Goal: Use online tool/utility: Utilize a website feature to perform a specific function

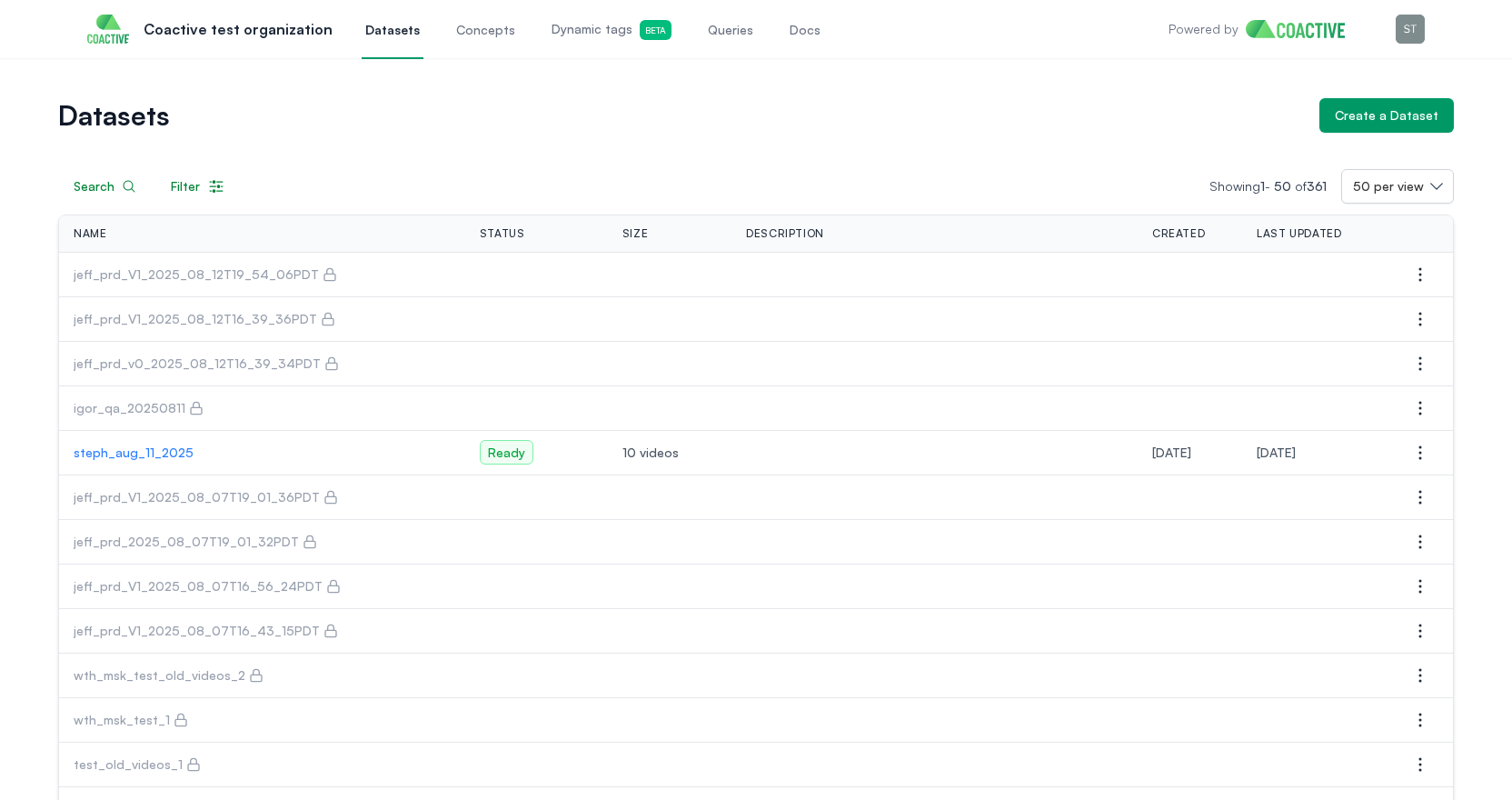
click at [146, 453] on p "steph_aug_11_2025" at bounding box center [262, 452] width 377 height 18
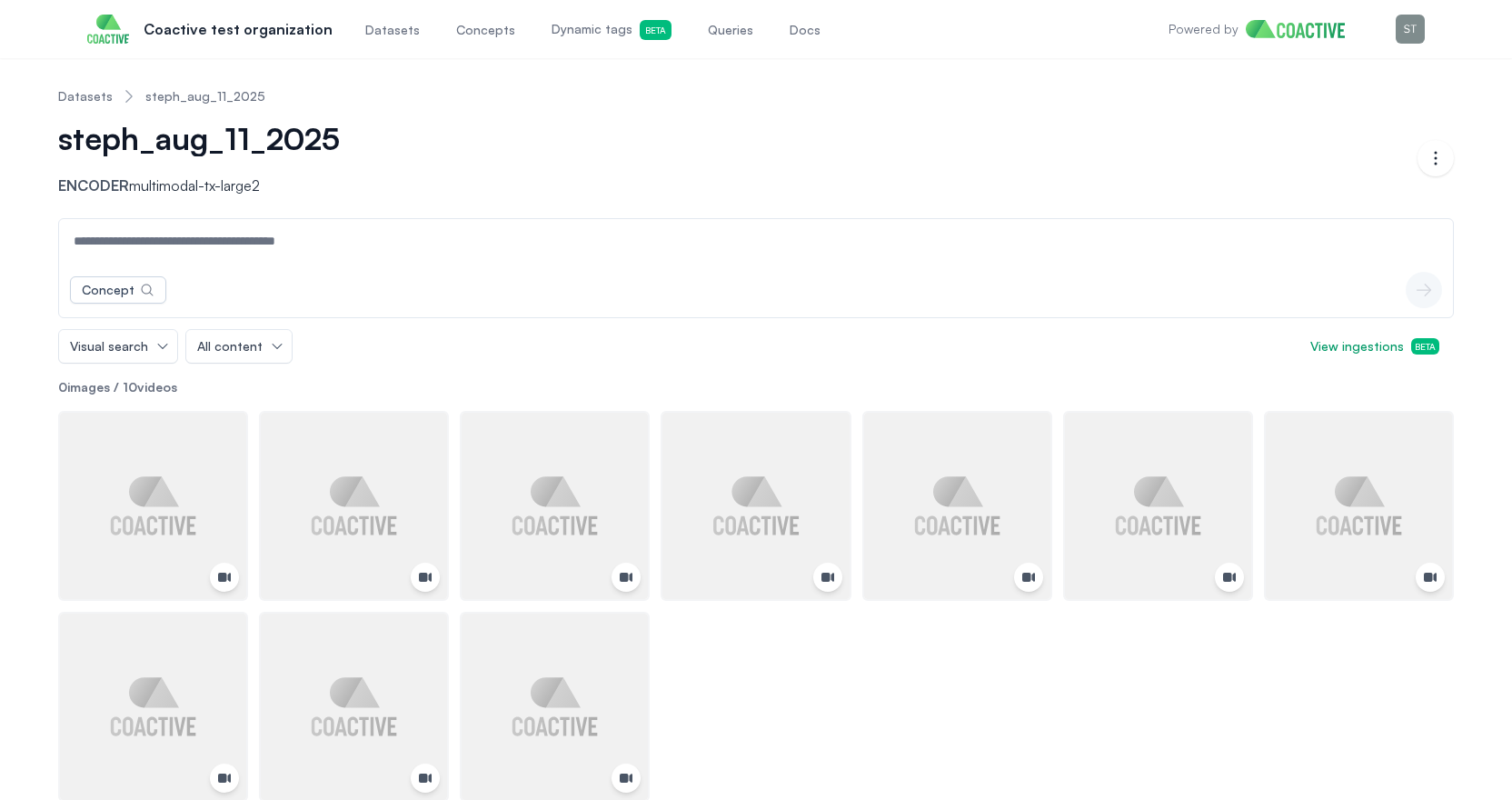
click at [716, 26] on span "Queries" at bounding box center [731, 30] width 46 height 18
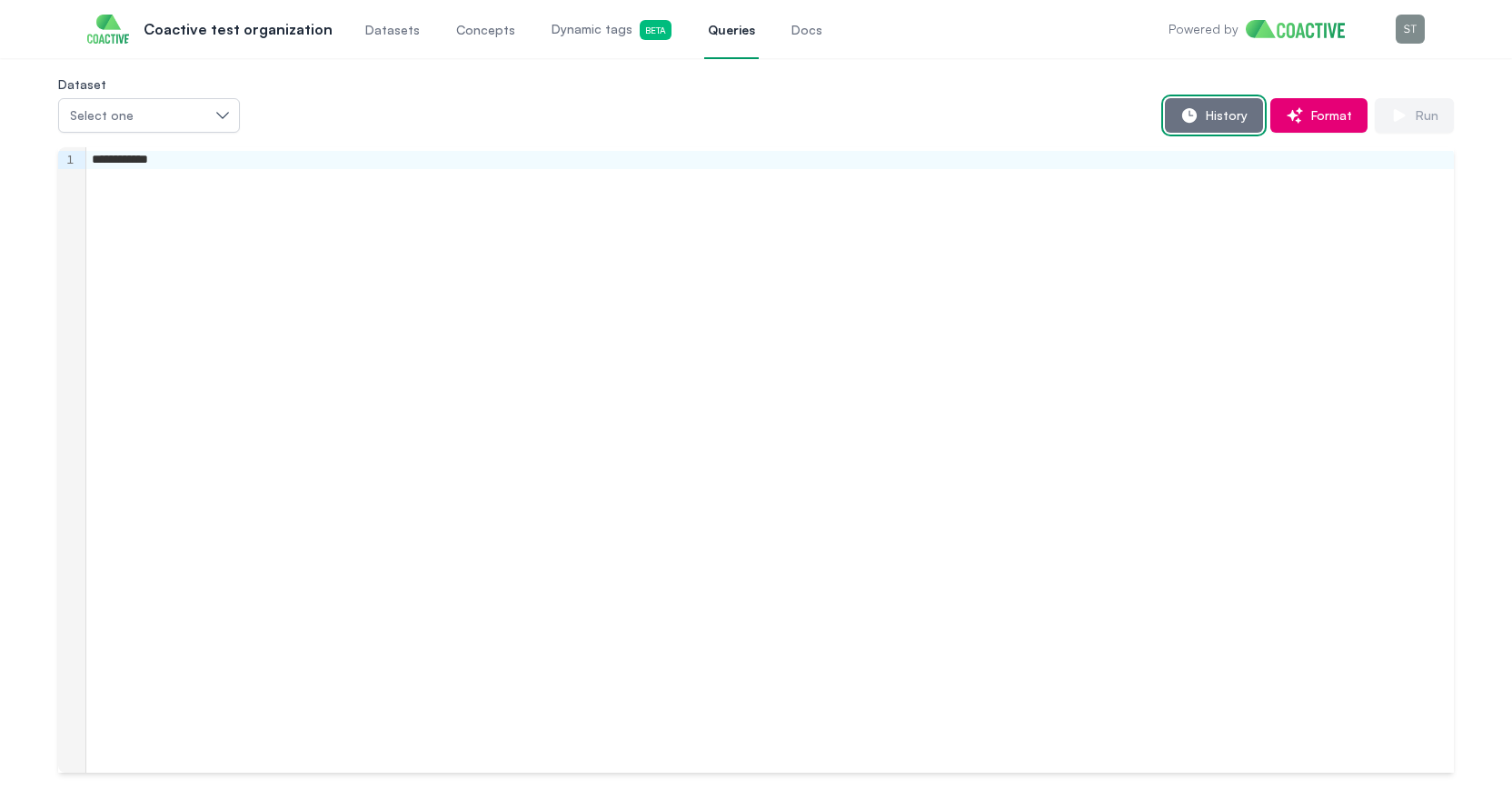
click at [1226, 117] on span "History" at bounding box center [1223, 115] width 50 height 18
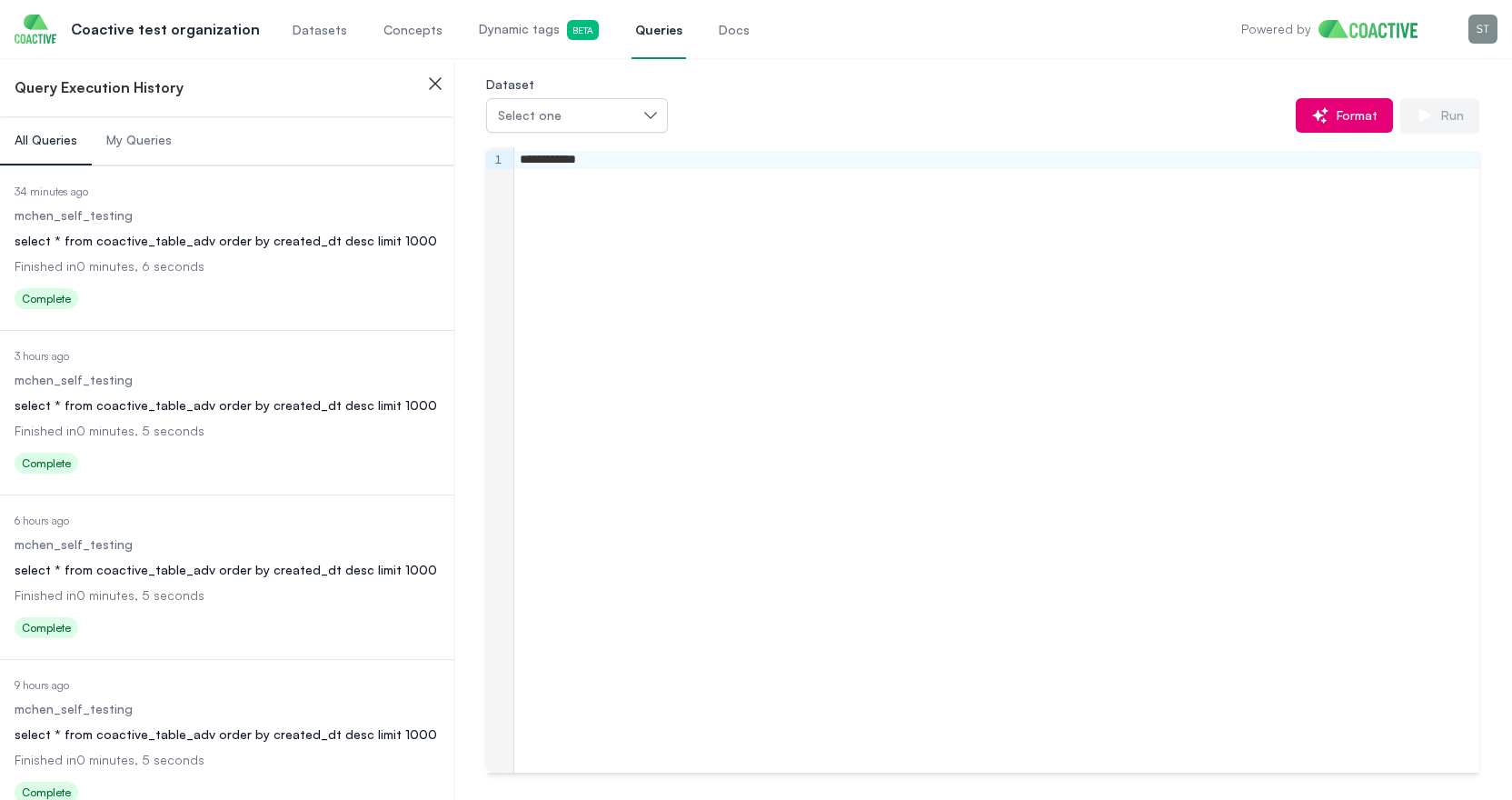
click at [148, 229] on dl "Date Executed 34 minutes ago Dataset mchen_self_testing Query select * from coa…" at bounding box center [226, 250] width 425 height 131
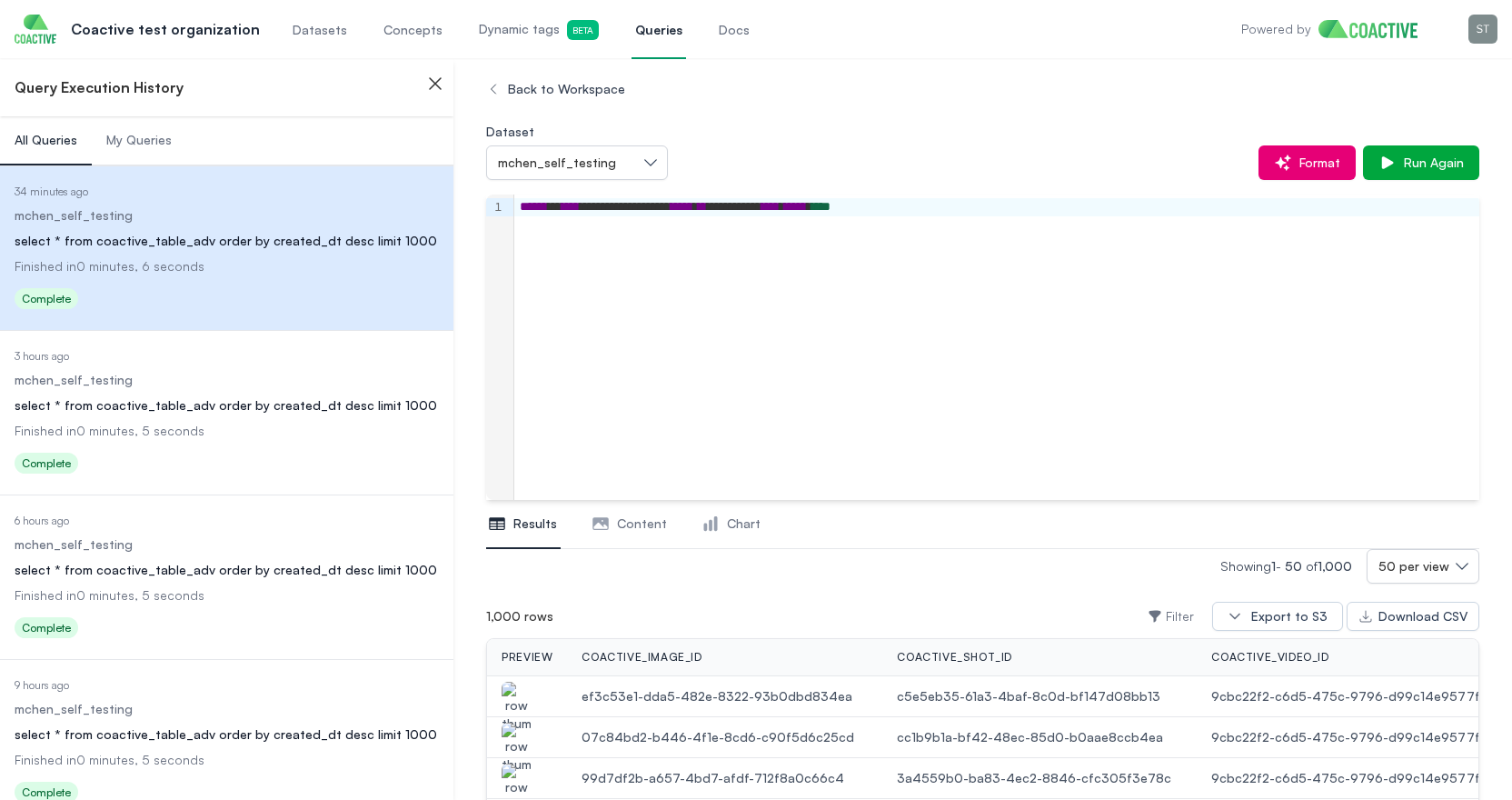
click at [199, 426] on dd "Finished in 0 minutes, 5 seconds" at bounding box center [226, 431] width 425 height 18
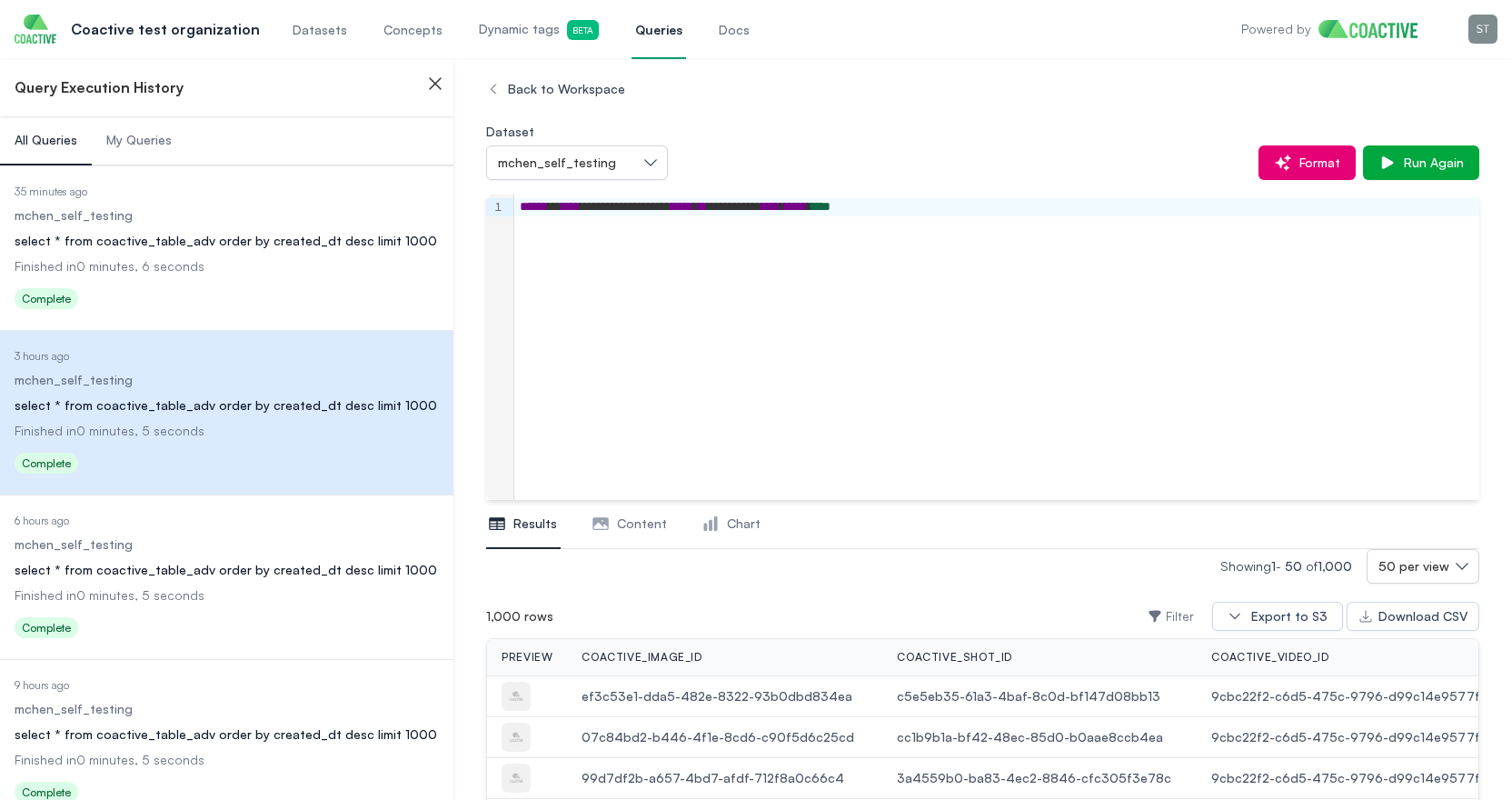
click at [191, 547] on dd "mchen_self_testing" at bounding box center [226, 544] width 425 height 18
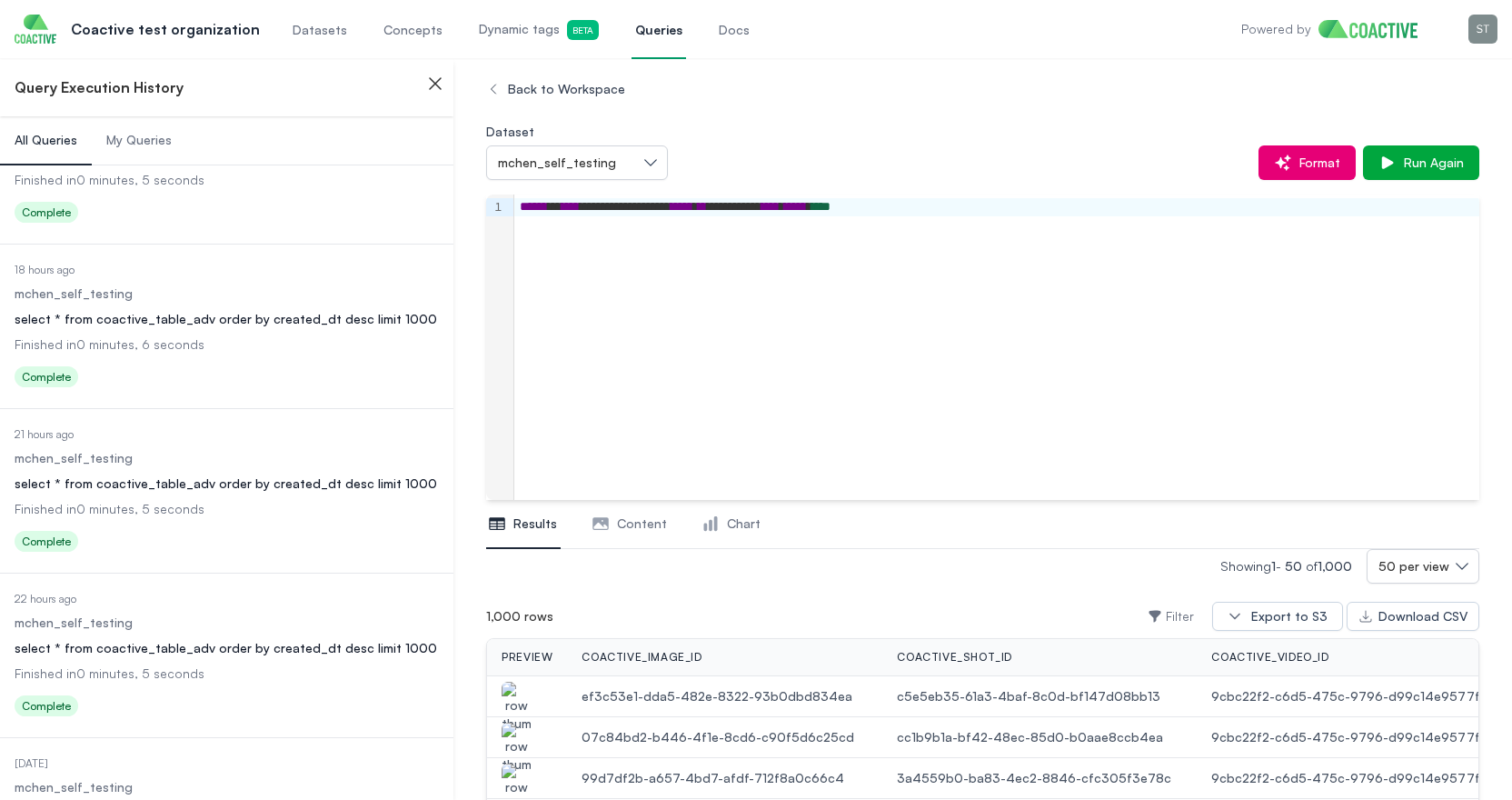
scroll to position [1033, 0]
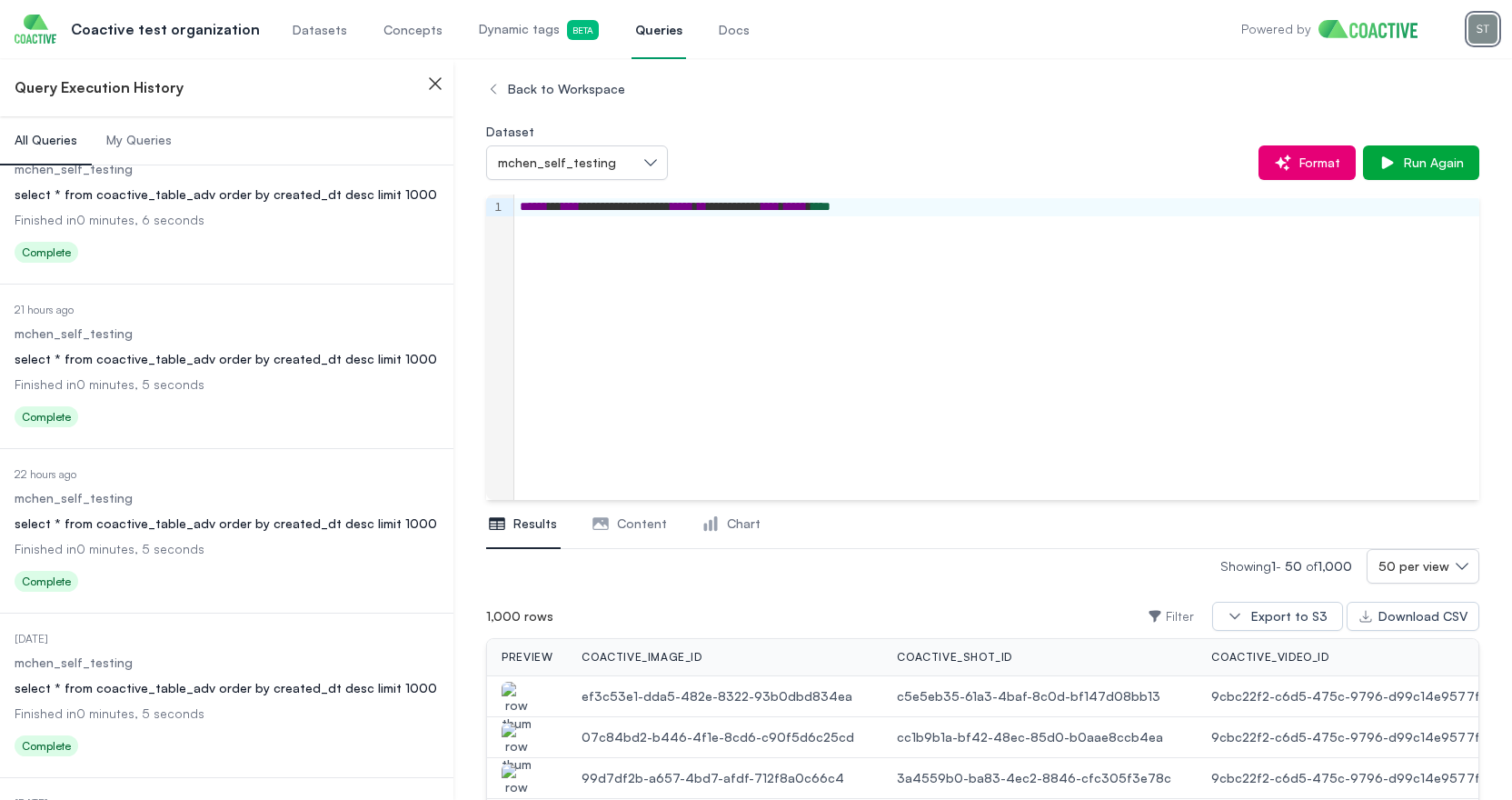
click at [1484, 29] on img "button" at bounding box center [1483, 29] width 29 height 29
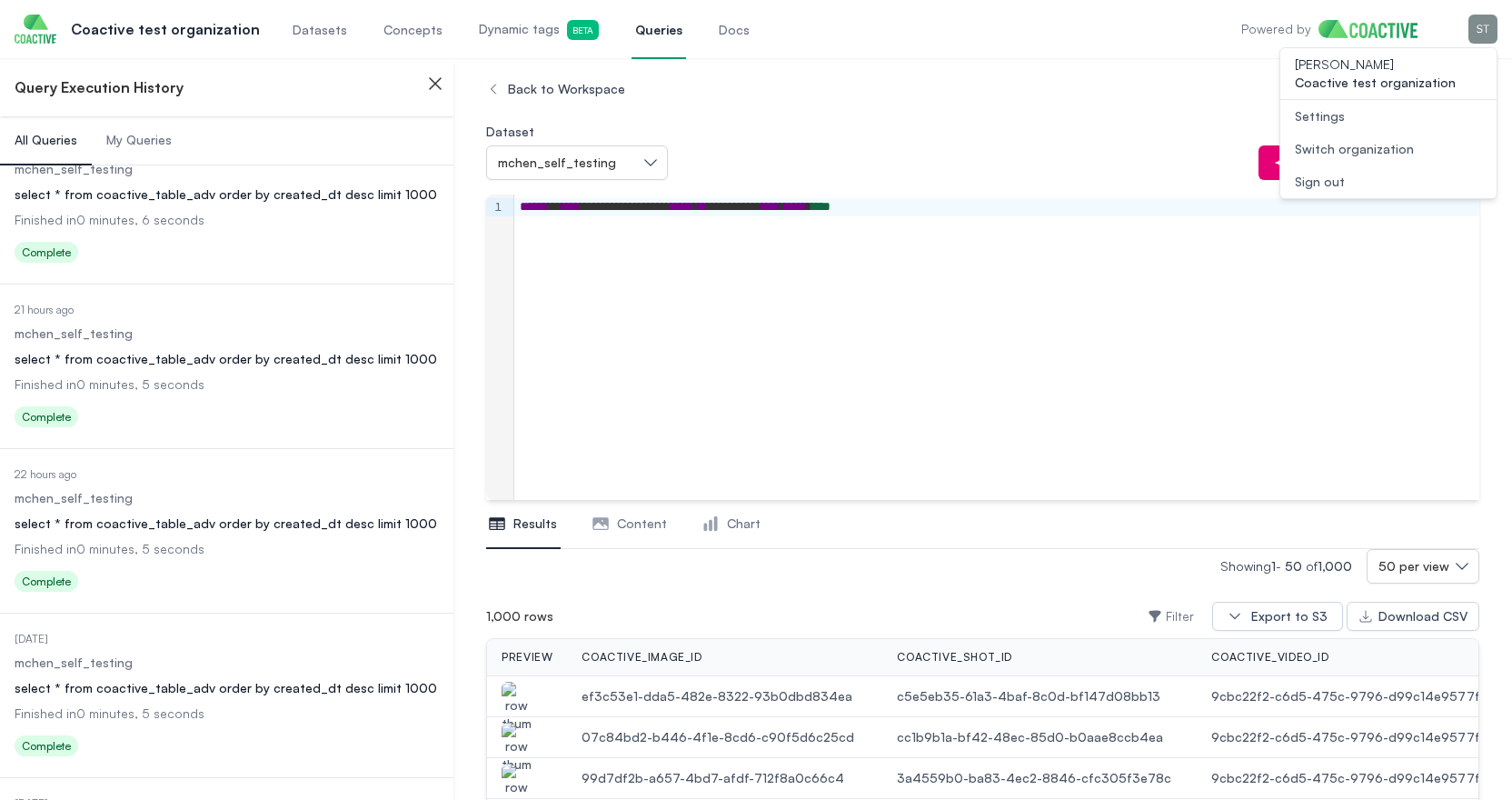
click at [925, 83] on div "Back to Workspace" at bounding box center [982, 89] width 993 height 33
click at [191, 537] on dl "Date Executed 22 hours ago Dataset mchen_self_testing Query select * from coact…" at bounding box center [226, 533] width 425 height 131
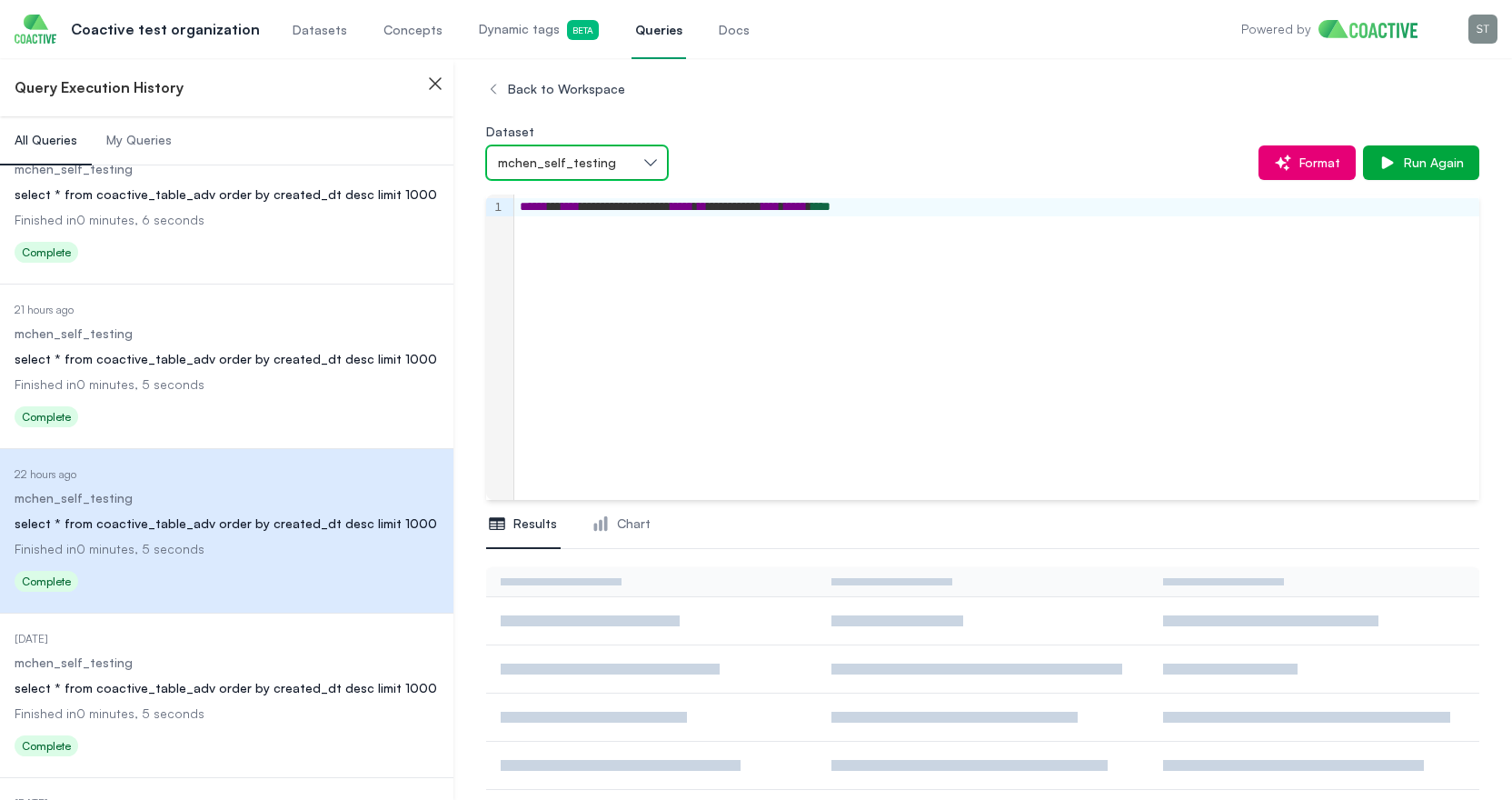
click at [601, 161] on span "mchen_self_testing" at bounding box center [558, 162] width 119 height 18
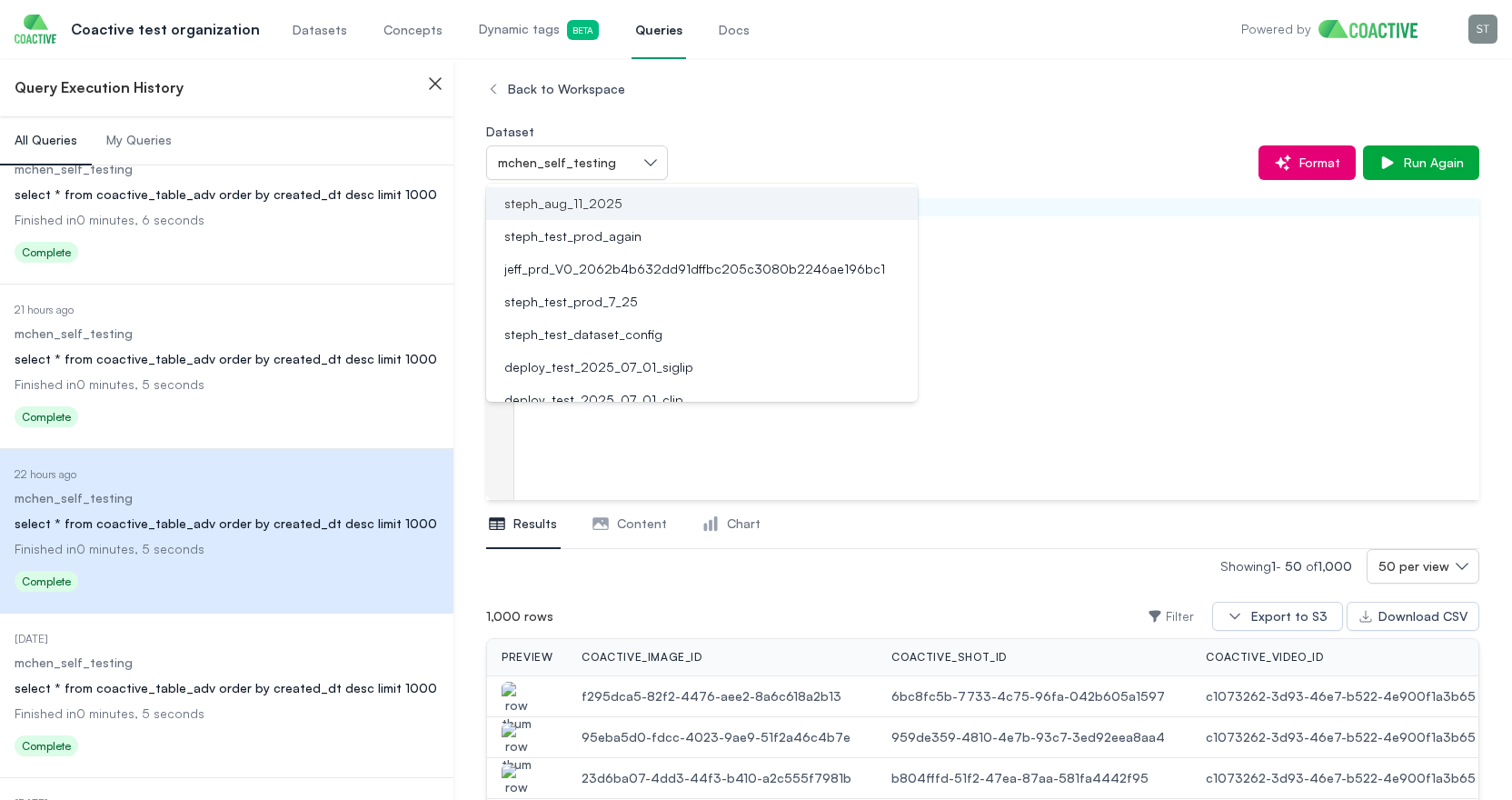
click at [593, 200] on span "steph_aug_11_2025" at bounding box center [564, 203] width 119 height 18
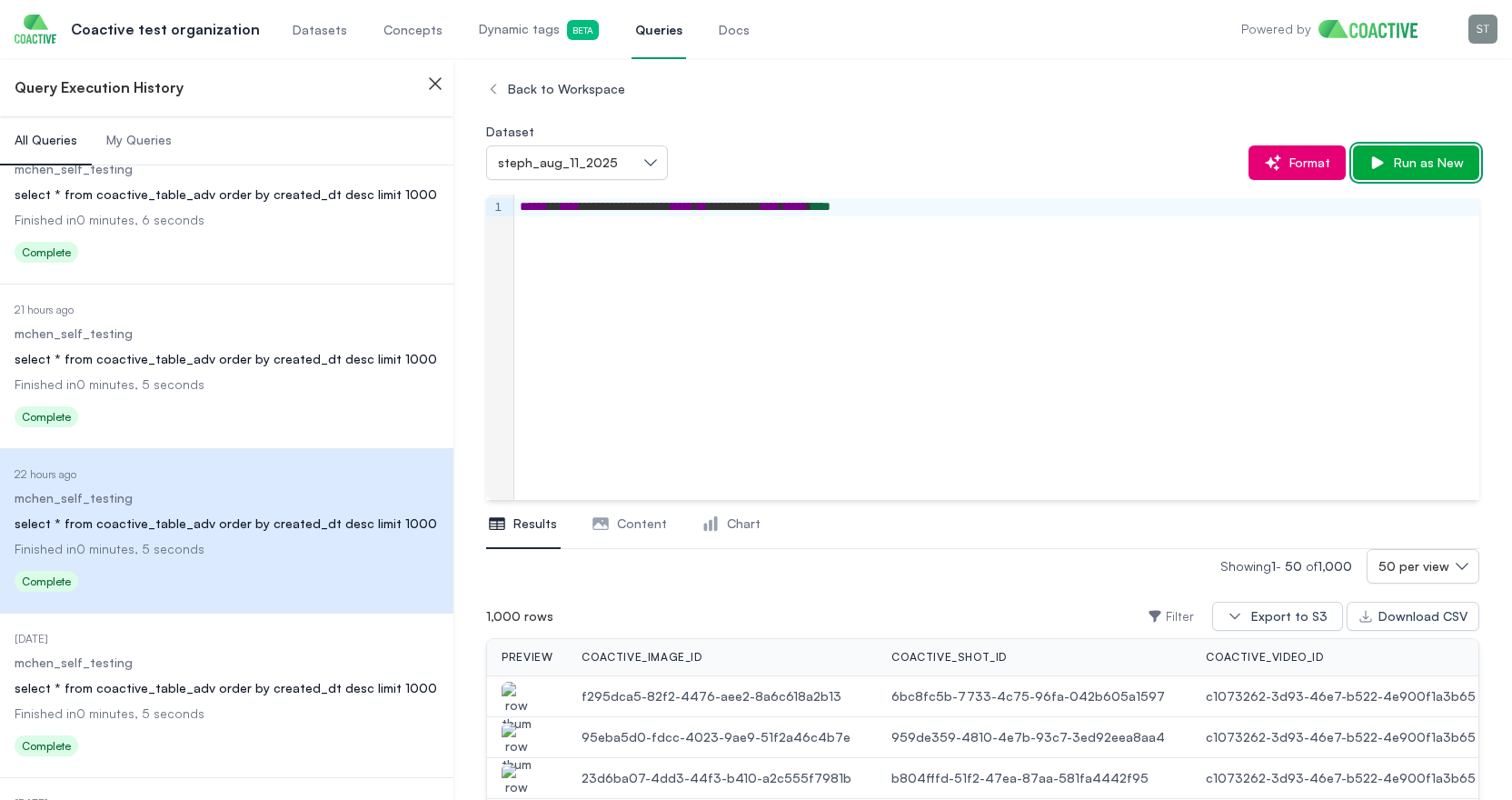
click at [1422, 158] on span "Run as New" at bounding box center [1426, 162] width 78 height 18
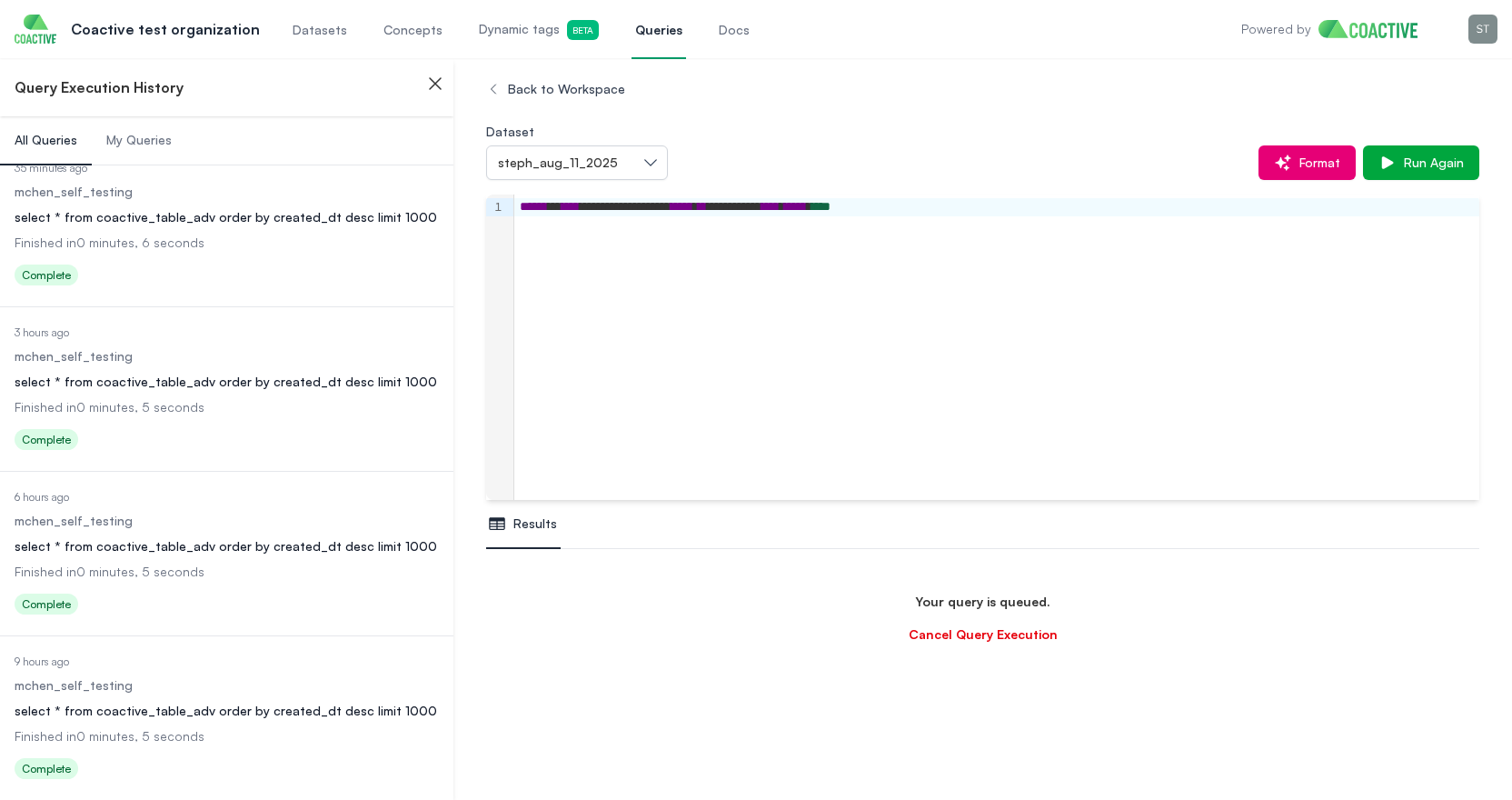
scroll to position [107, 0]
